Goal: Communication & Community: Answer question/provide support

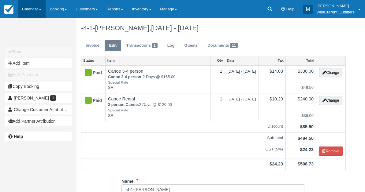
click at [27, 7] on link "Calendar" at bounding box center [32, 9] width 28 height 18
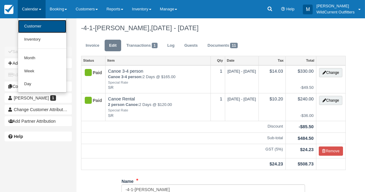
click at [33, 23] on link "Customer" at bounding box center [42, 26] width 48 height 13
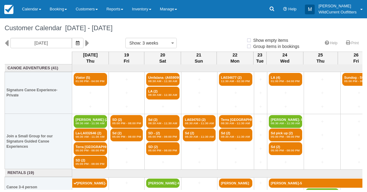
select select
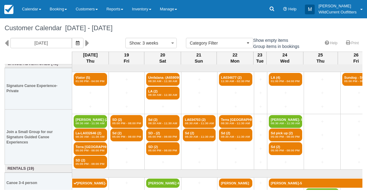
scroll to position [13, 0]
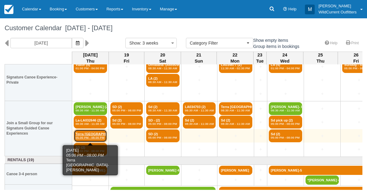
click at [96, 130] on link "Terra Canada- Naïma (2) 05:00 PM - 08:00 PM" at bounding box center [90, 136] width 33 height 13
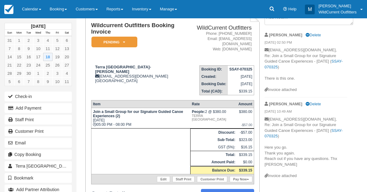
scroll to position [43, 0]
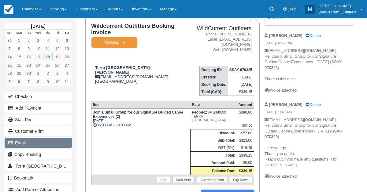
click at [27, 142] on button "Email" at bounding box center [38, 143] width 67 height 10
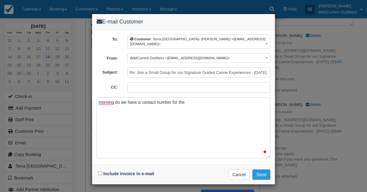
click at [180, 187] on div "E-mail Customer To: Customer : Terra [GEOGRAPHIC_DATA]- [PERSON_NAME] <[EMAIL_A…" at bounding box center [183, 96] width 367 height 192
click at [183, 98] on textarea "morning do we have a contact number for the" at bounding box center [184, 128] width 174 height 61
type textarea "morning do we have a contact number for these guests"
click at [101, 172] on input "Include invoice in e-mail" at bounding box center [100, 174] width 4 height 4
checkbox input "true"
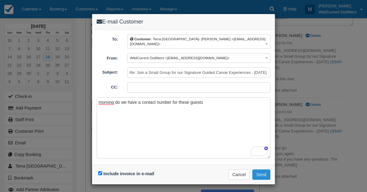
click at [260, 170] on button "Send" at bounding box center [261, 175] width 18 height 10
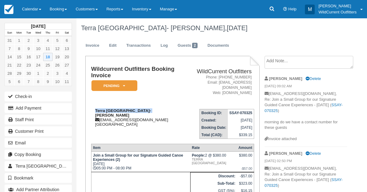
drag, startPoint x: 150, startPoint y: 106, endPoint x: 95, endPoint y: 106, distance: 54.7
click at [95, 109] on div "Terra Canada- Naïma Guell naima@terra-canada.com Canada" at bounding box center [137, 118] width 92 height 18
copy strong "Terra [GEOGRAPHIC_DATA]- [PERSON_NAME]"
